Goal: Navigation & Orientation: Find specific page/section

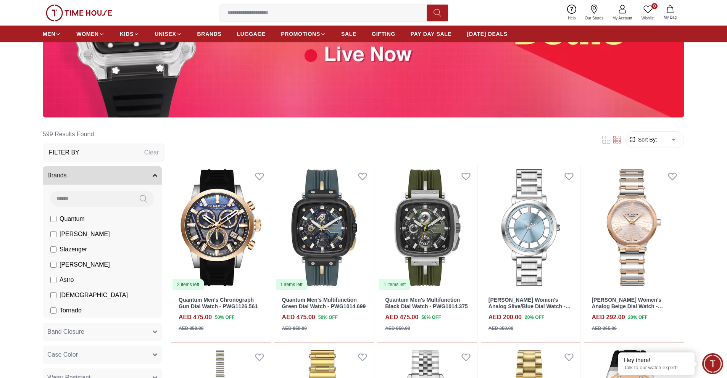
click at [87, 196] on input at bounding box center [91, 198] width 82 height 15
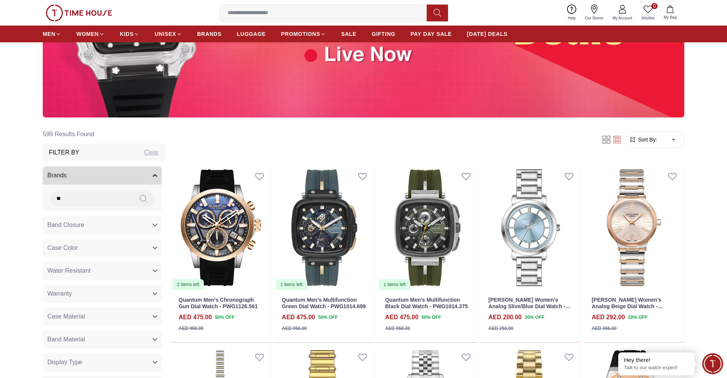
type input "*"
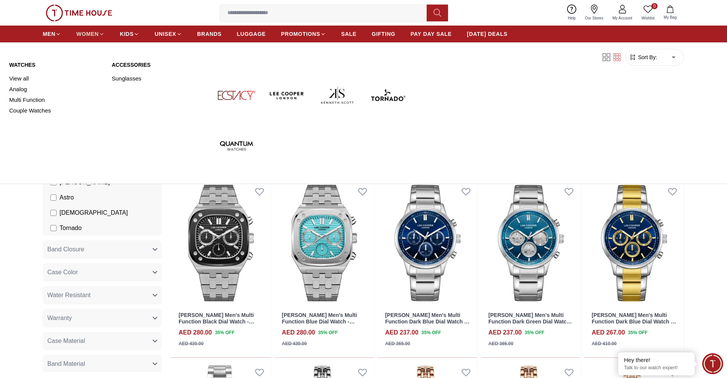
click at [90, 30] on link "WOMEN" at bounding box center [90, 34] width 28 height 14
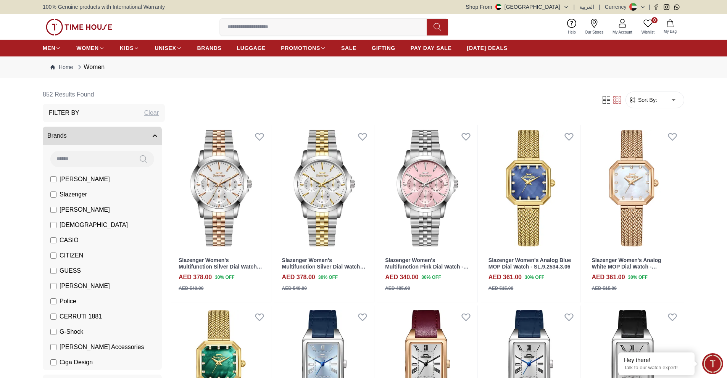
click at [61, 139] on span "Brands" at bounding box center [56, 135] width 19 height 9
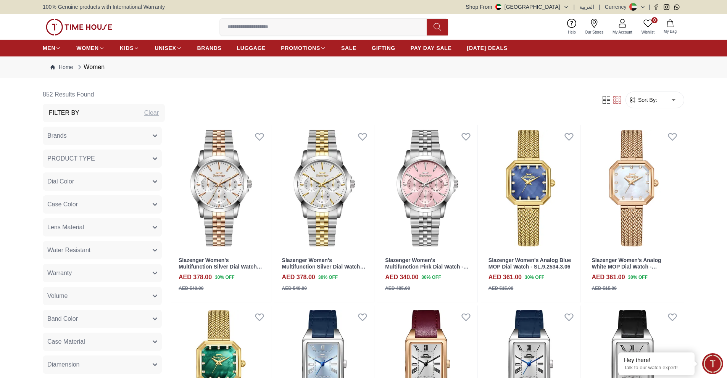
click at [73, 137] on button "Brands" at bounding box center [102, 136] width 119 height 18
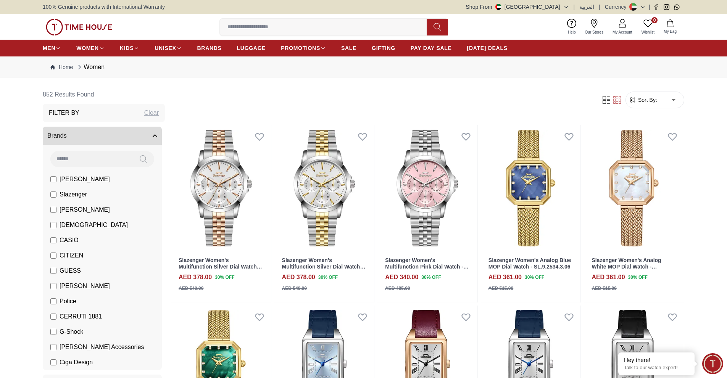
click at [75, 160] on input at bounding box center [91, 158] width 82 height 15
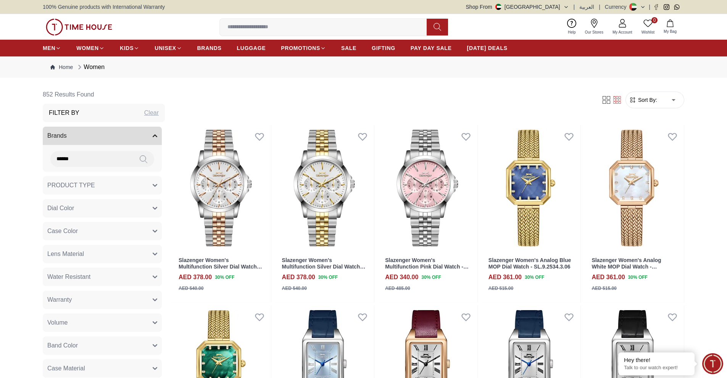
type input "******"
click at [140, 160] on icon at bounding box center [144, 159] width 8 height 9
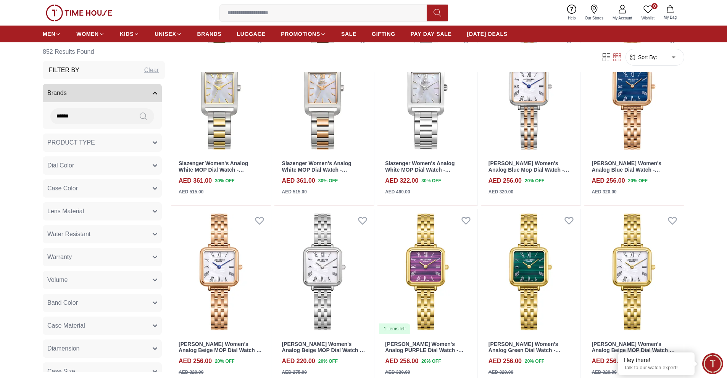
scroll to position [611, 0]
